Goal: Task Accomplishment & Management: Manage account settings

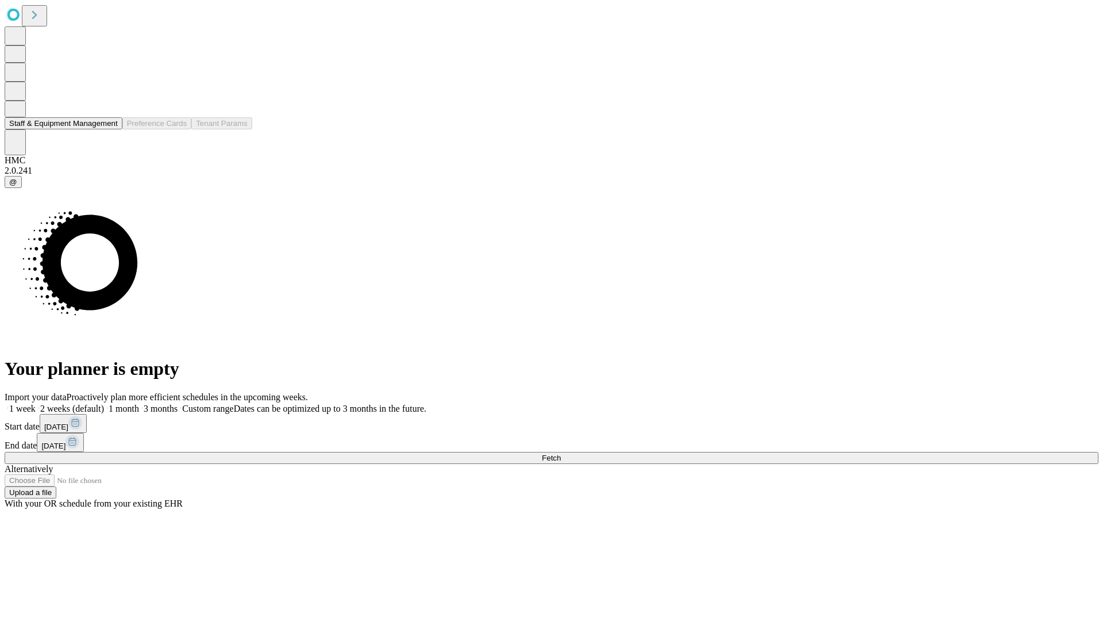
click at [107, 129] on button "Staff & Equipment Management" at bounding box center [64, 123] width 118 height 12
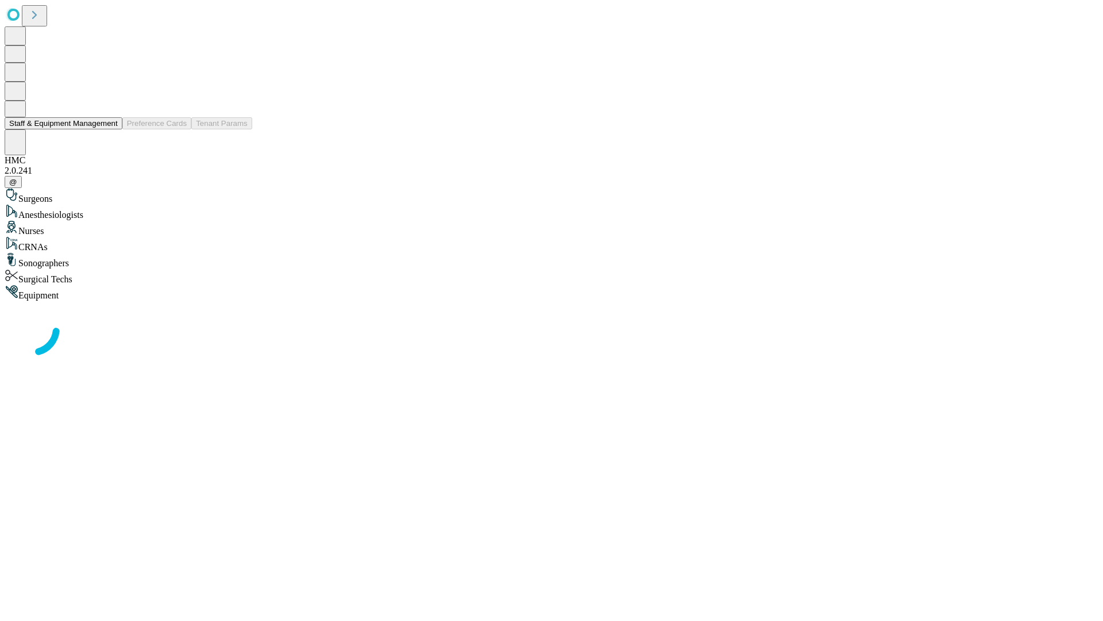
click at [110, 129] on button "Staff & Equipment Management" at bounding box center [64, 123] width 118 height 12
